Goal: Find specific page/section: Find specific page/section

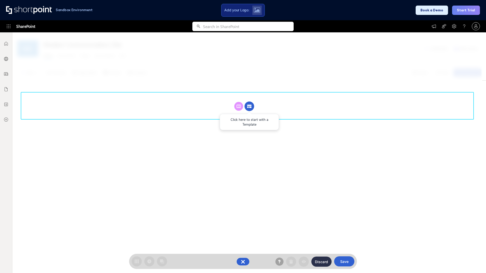
click at [249, 106] on circle at bounding box center [249, 107] width 10 height 10
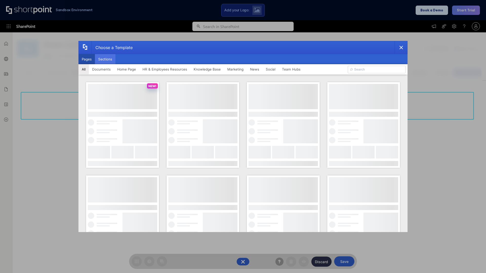
click at [105, 59] on button "Sections" at bounding box center [105, 59] width 20 height 10
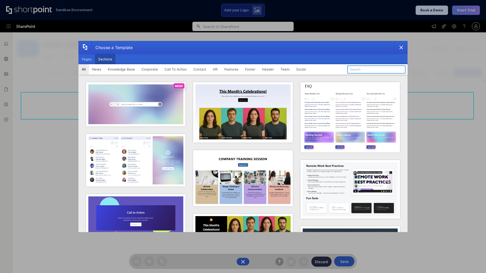
type input "Events"
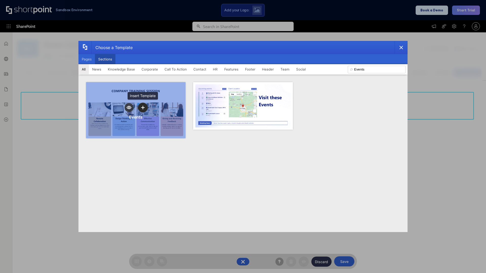
click at [143, 107] on icon "template selector" at bounding box center [143, 108] width 4 height 4
